Goal: Task Accomplishment & Management: Manage account settings

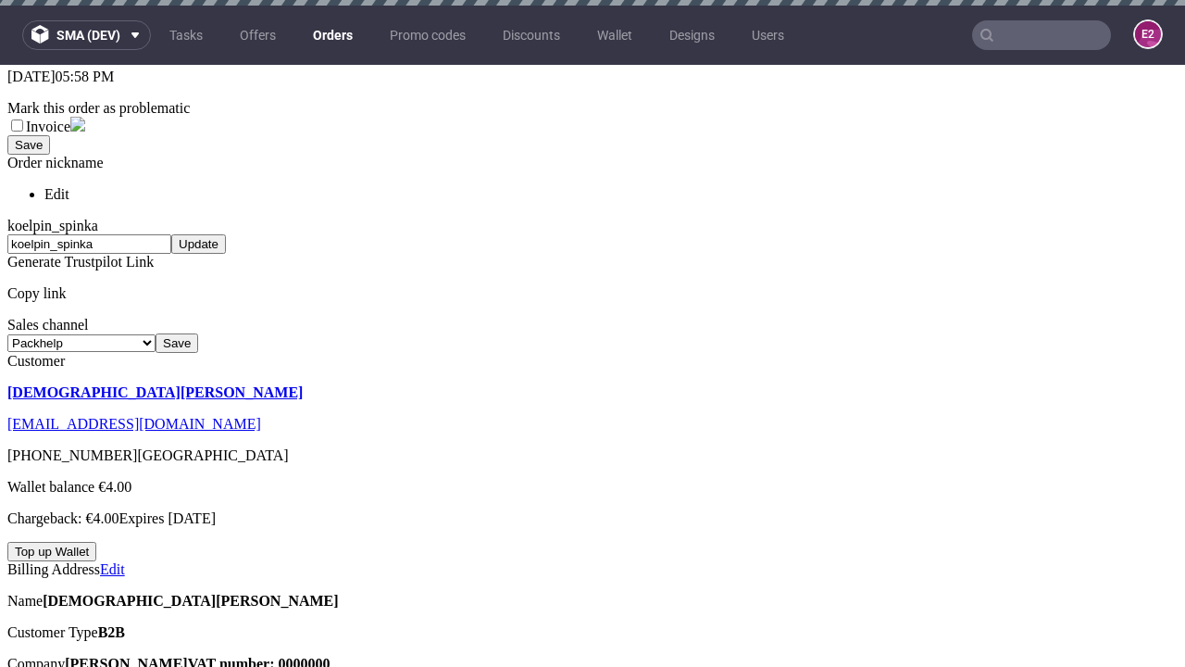
scroll to position [6, 0]
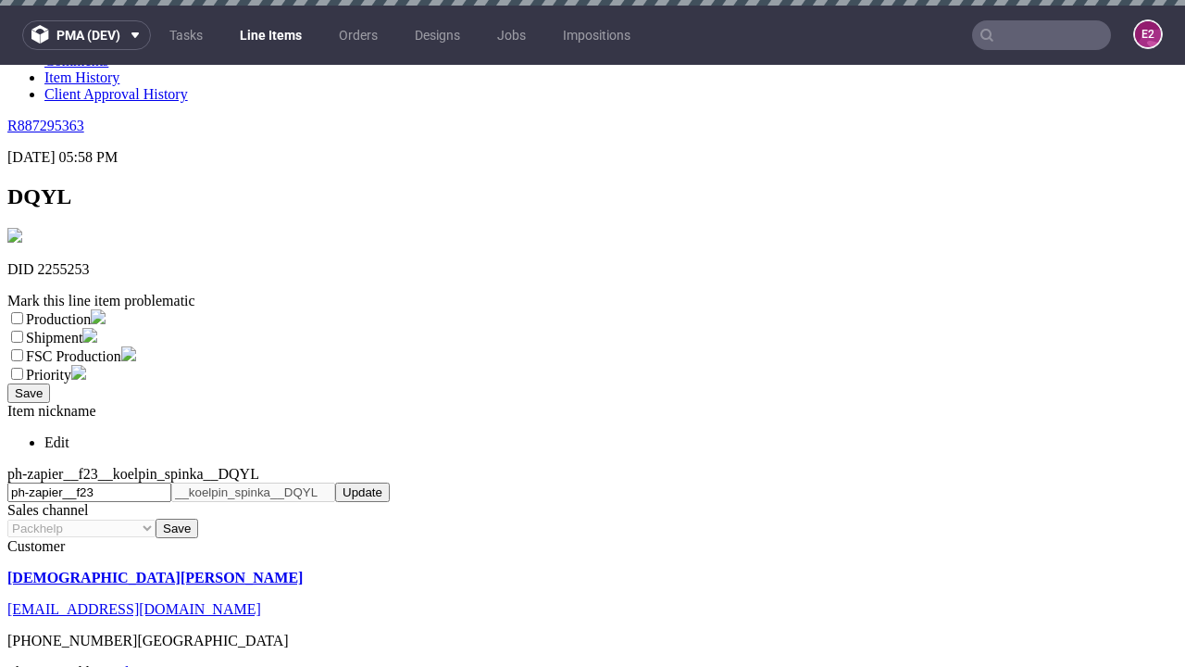
scroll to position [6, 0]
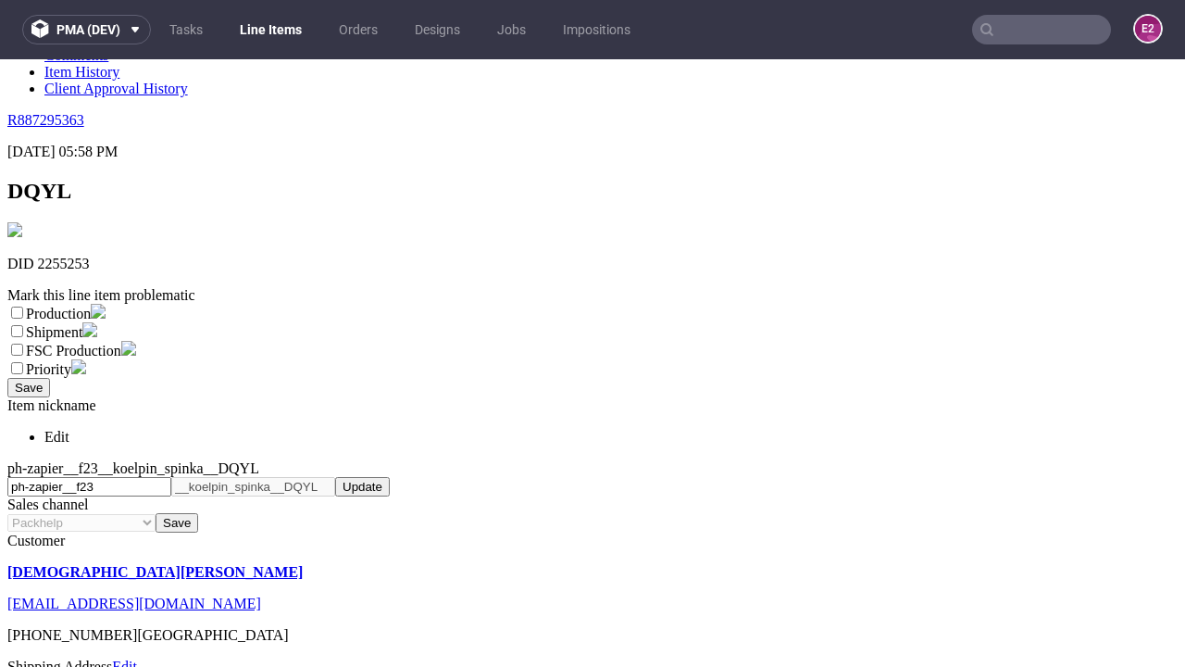
select select "dtp_ca_needed"
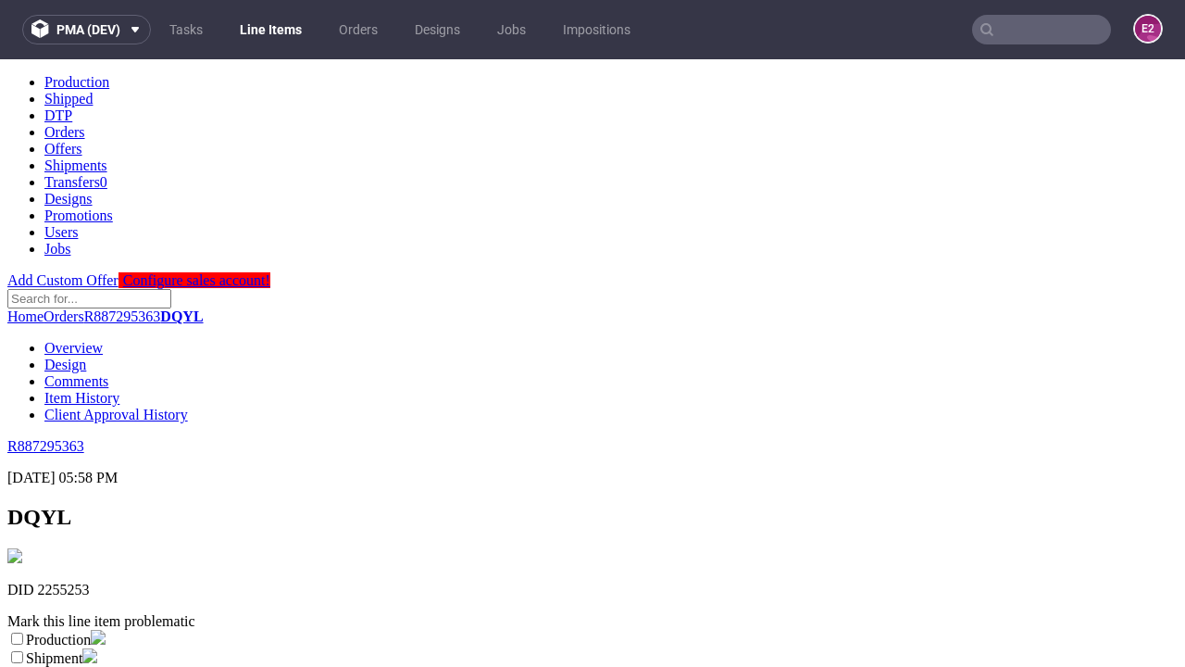
scroll to position [0, 0]
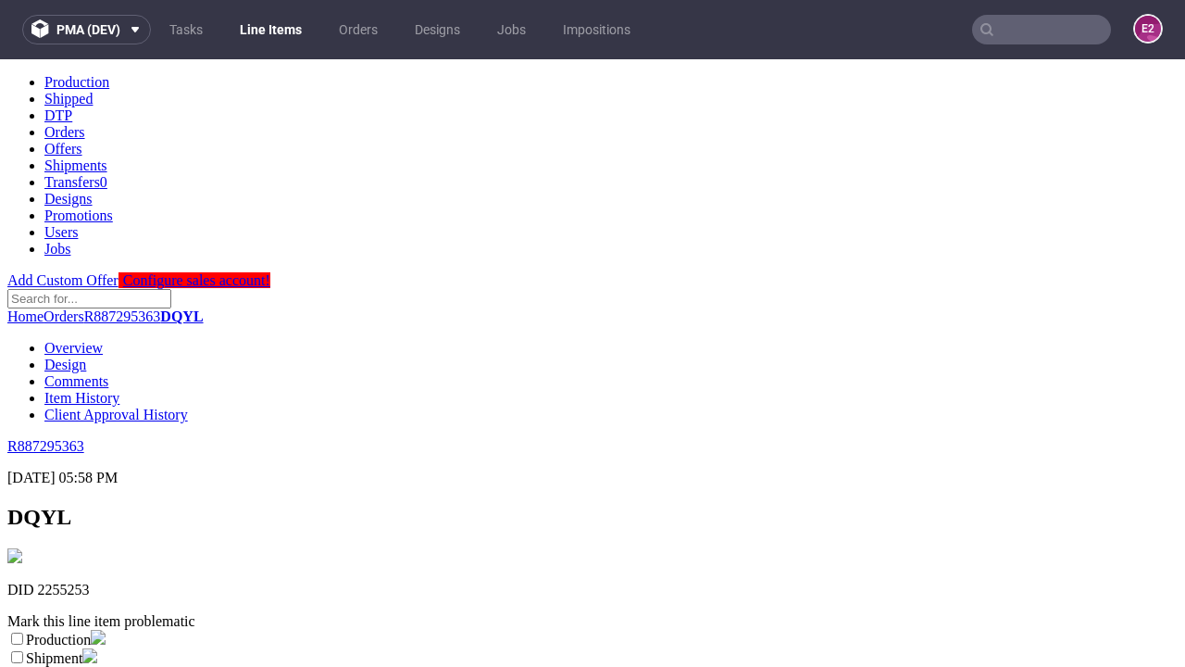
checkbox input "true"
